Goal: Task Accomplishment & Management: Manage account settings

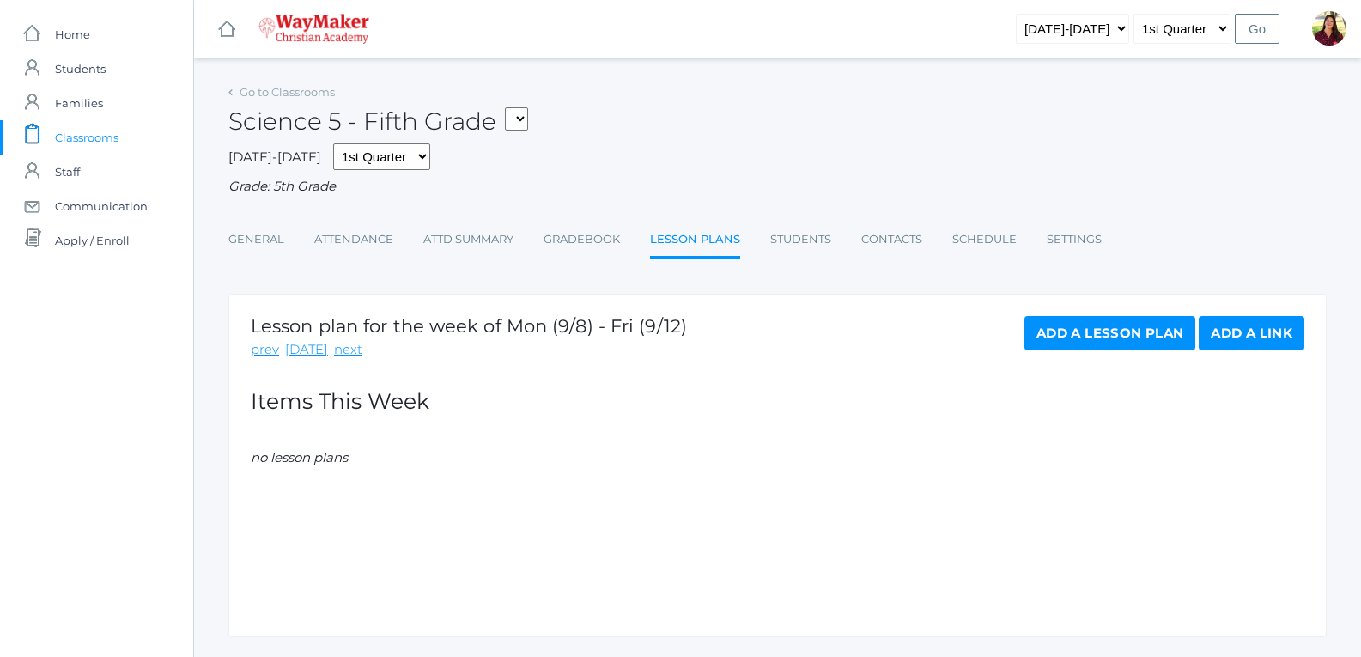
click at [519, 114] on select "05ELEM - Fifth Grade 05ELEM - History 5 Fifth Grade 05ELEM - Science 5 Fifth Gr…" at bounding box center [516, 118] width 23 height 23
select select "2533"
click at [509, 107] on select "05ELEM - Fifth Grade 05ELEM - History 5 Fifth Grade 05ELEM - Science 5 Fifth Gr…" at bounding box center [516, 118] width 23 height 23
click at [597, 252] on link "Gradebook" at bounding box center [582, 239] width 76 height 34
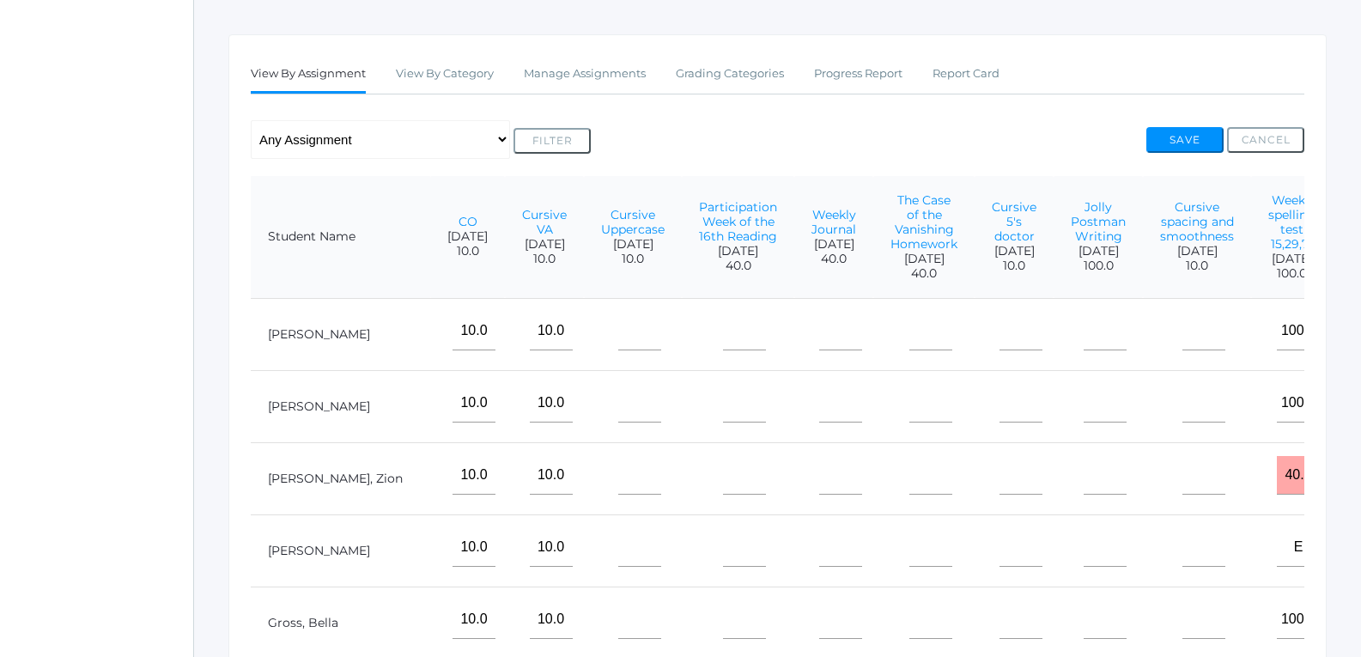
scroll to position [258, 0]
click at [1071, 228] on link "Jolly Postman Writing" at bounding box center [1098, 222] width 55 height 45
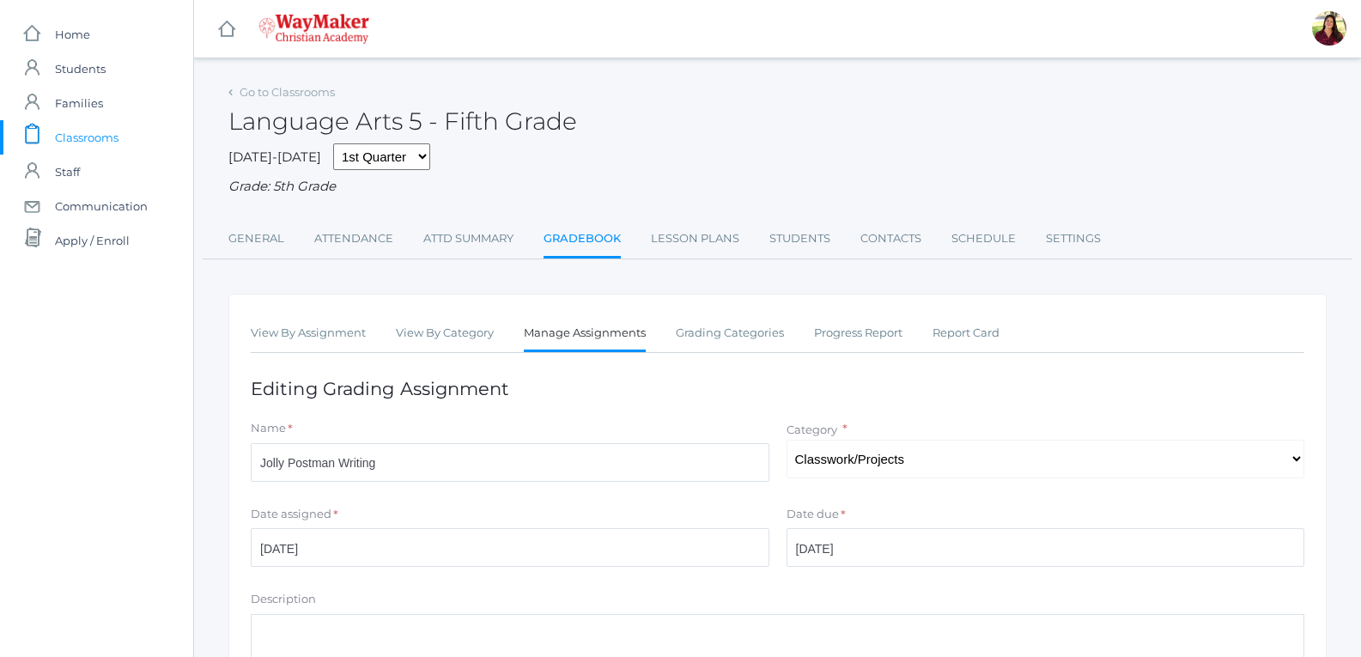
click at [235, 90] on div "Go to Classrooms" at bounding box center [281, 92] width 106 height 17
click at [231, 92] on icon at bounding box center [230, 92] width 4 height 7
click at [274, 338] on link "View By Assignment" at bounding box center [308, 333] width 115 height 34
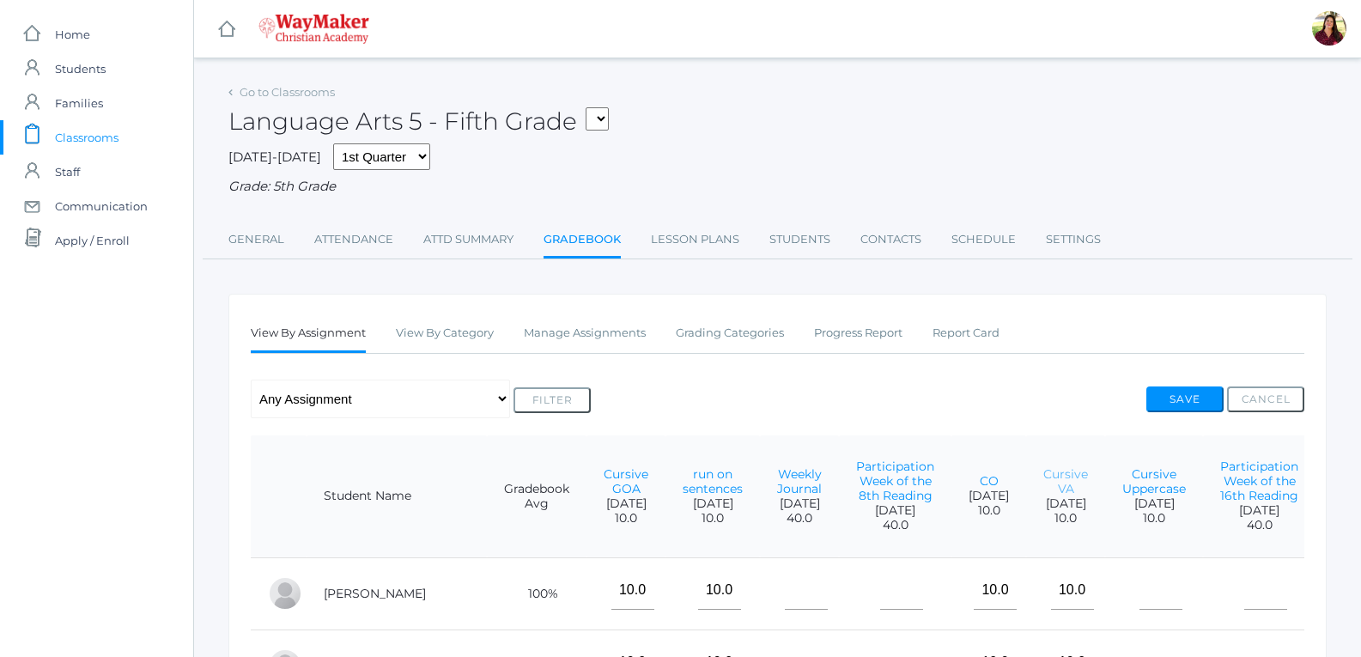
click at [1043, 486] on link "Cursive VA" at bounding box center [1065, 481] width 45 height 30
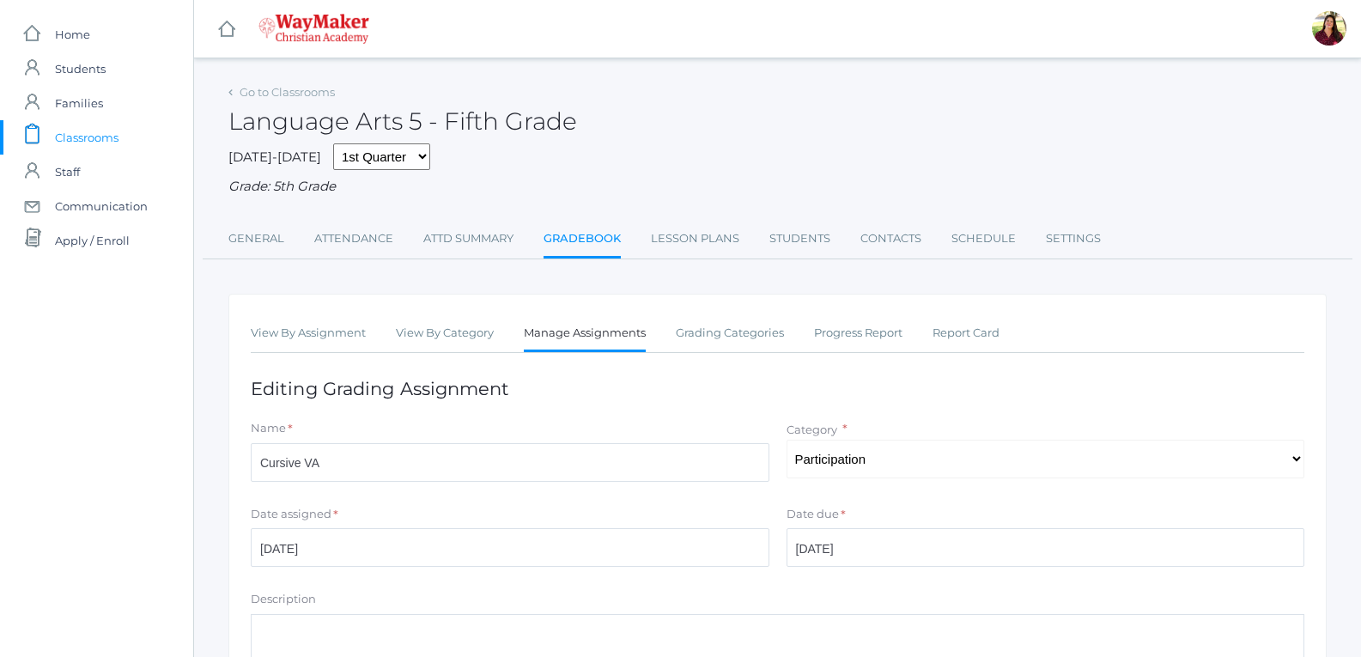
click at [232, 94] on icon at bounding box center [230, 92] width 4 height 7
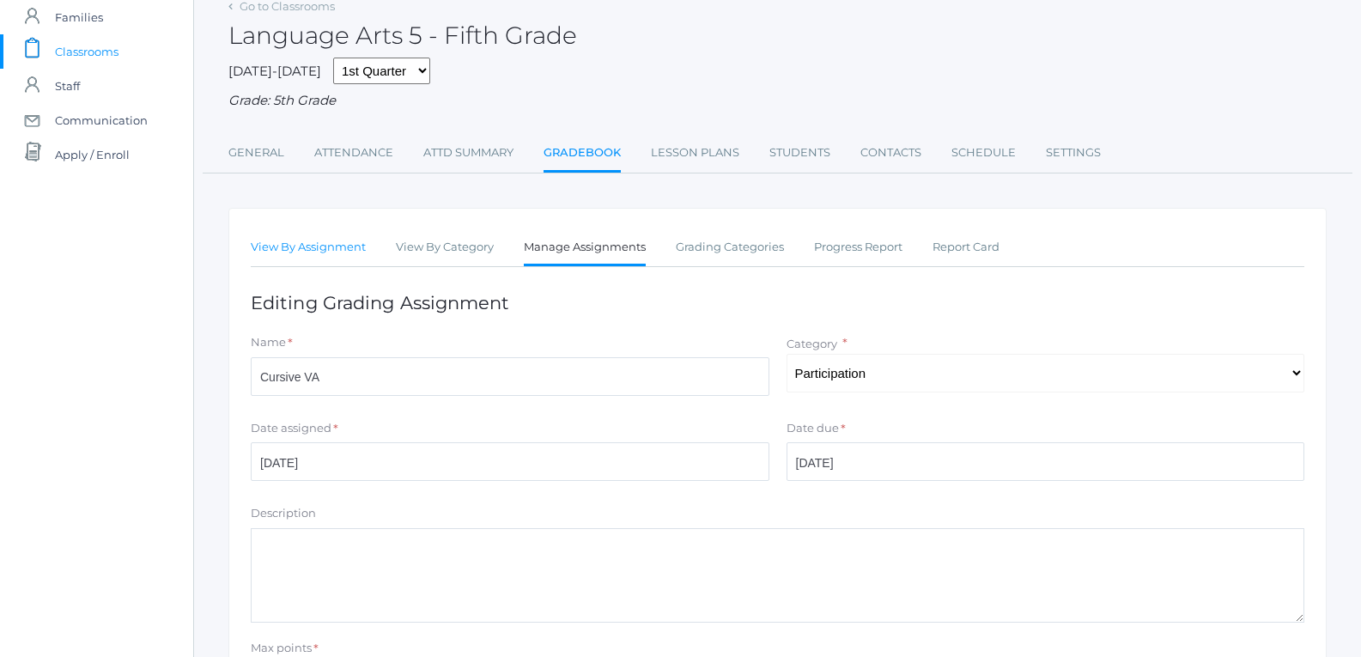
click at [271, 247] on link "View By Assignment" at bounding box center [308, 247] width 115 height 34
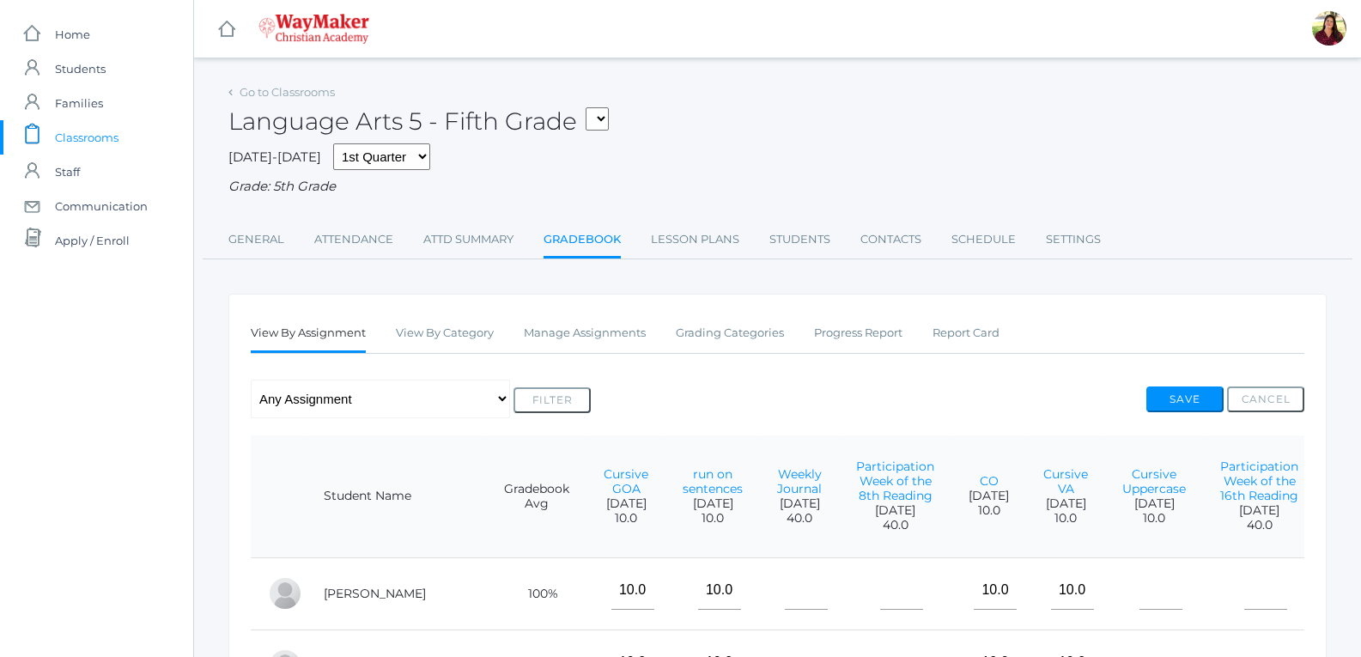
click at [599, 113] on select "05ELEM - Fifth Grade 05ELEM - History 5 Fifth Grade 05ELEM - Science 5 Fifth Gr…" at bounding box center [597, 118] width 23 height 23
select select "2542"
click at [593, 107] on select "05ELEM - Fifth Grade 05ELEM - History 5 Fifth Grade 05ELEM - Science 5 Fifth Gr…" at bounding box center [597, 118] width 23 height 23
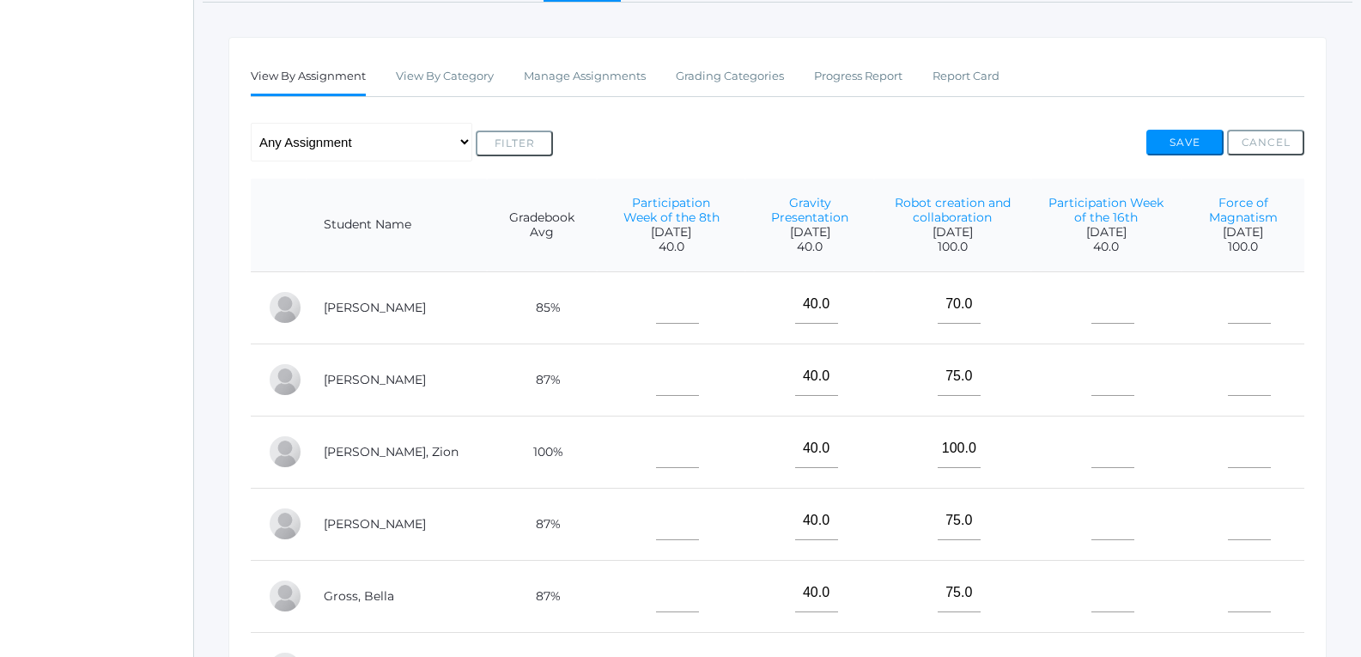
scroll to position [343, 0]
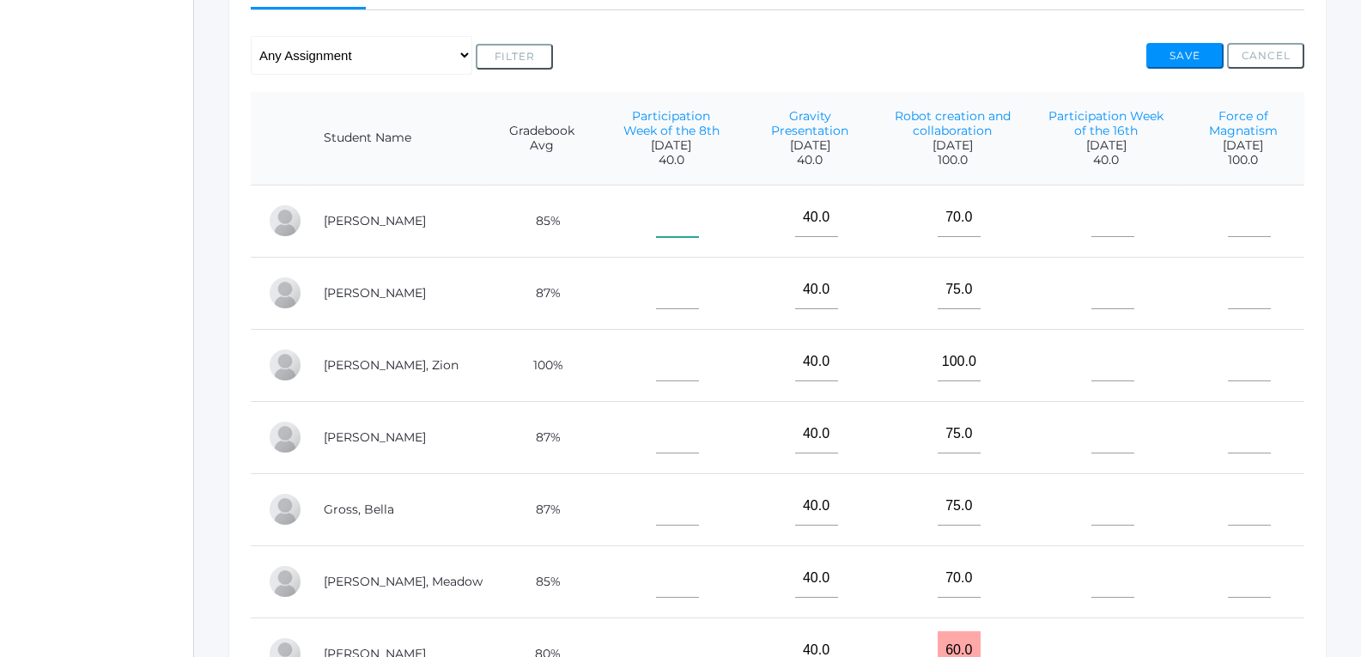
click at [656, 210] on input"] "text" at bounding box center [677, 217] width 43 height 39
type input"] "40"
click at [690, 297] on td at bounding box center [671, 293] width 149 height 72
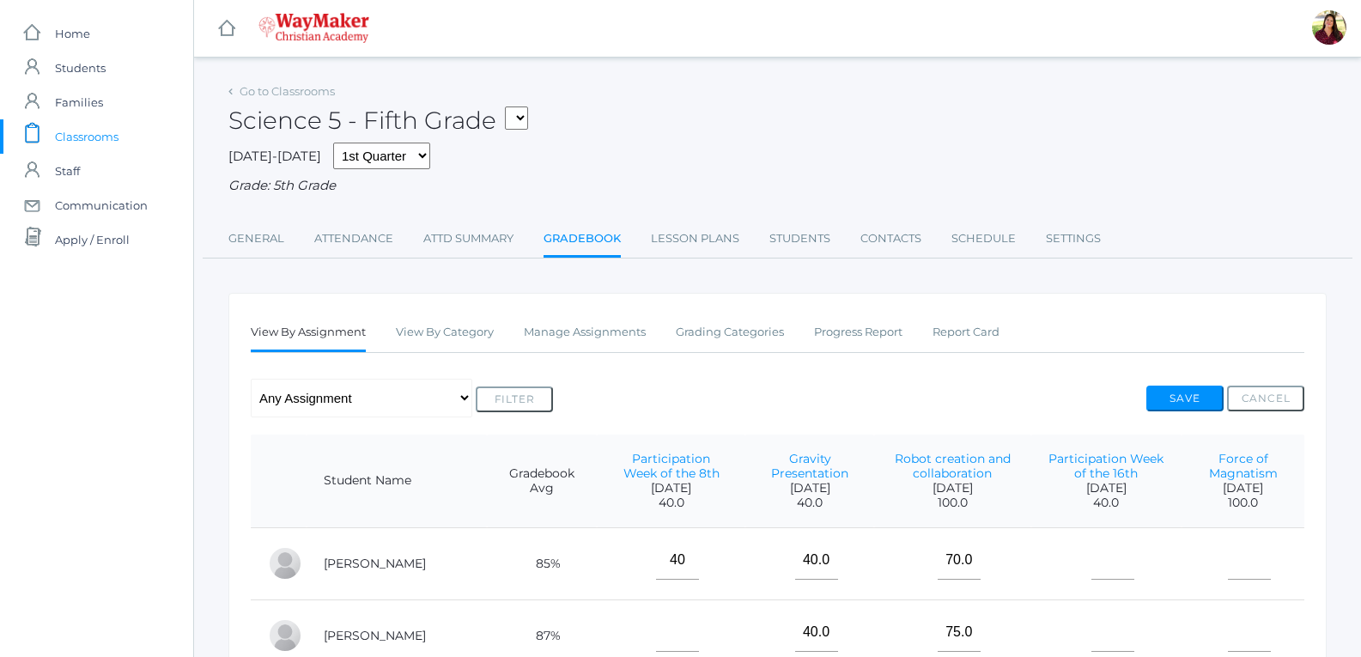
scroll to position [0, 0]
click at [515, 123] on select "05ELEM - Fifth Grade 05ELEM - History 5 Fifth Grade 05ELEM - Science 5 Fifth Gr…" at bounding box center [516, 118] width 23 height 23
select select "2540"
click at [509, 107] on select "05ELEM - Fifth Grade 05ELEM - History 5 Fifth Grade 05ELEM - Science 5 Fifth Gr…" at bounding box center [516, 118] width 23 height 23
